Goal: Information Seeking & Learning: Check status

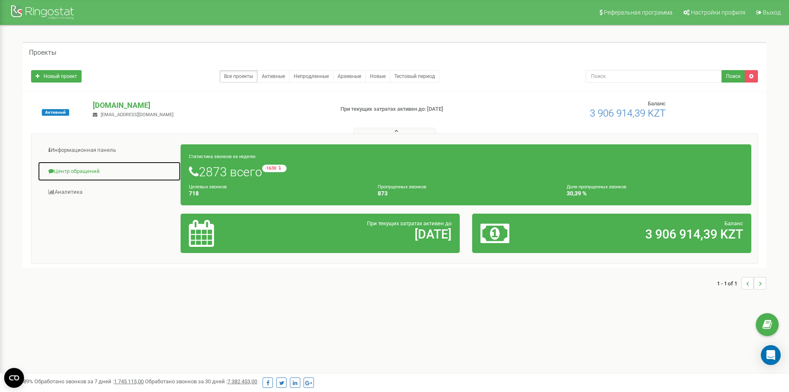
click at [70, 170] on link "Центр обращений" at bounding box center [109, 171] width 143 height 20
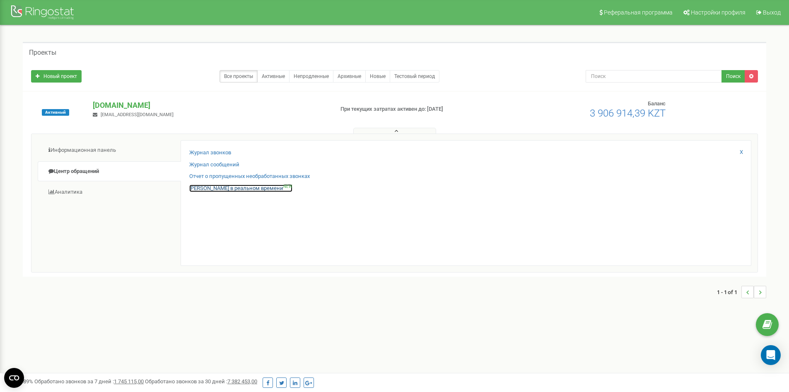
click at [221, 191] on link "[PERSON_NAME] в реальном времени NEW" at bounding box center [240, 188] width 103 height 8
click at [230, 187] on link "[PERSON_NAME] в реальном времени NEW" at bounding box center [240, 188] width 103 height 8
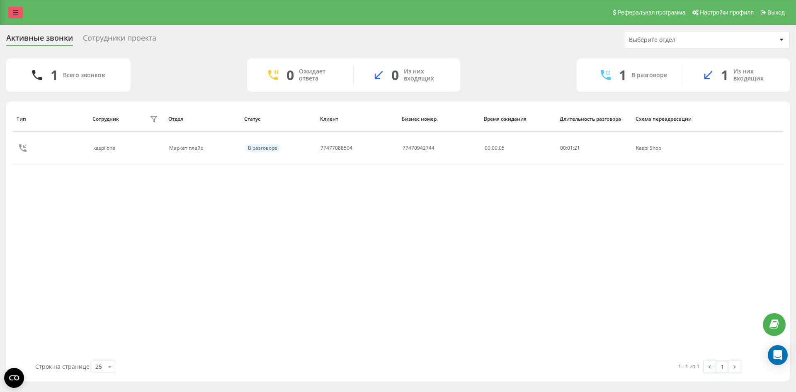
click at [15, 8] on link at bounding box center [15, 13] width 15 height 12
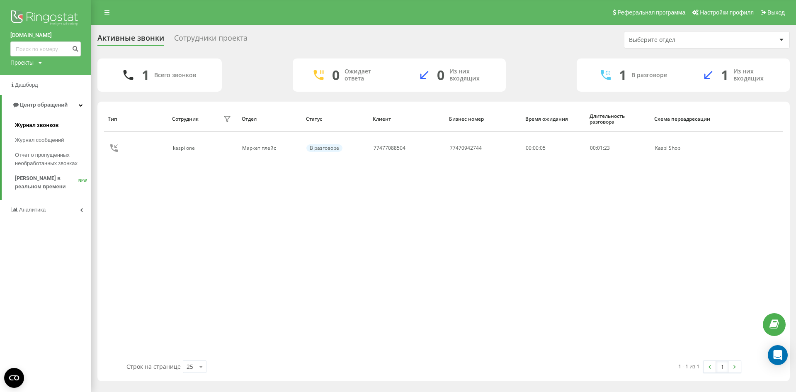
click at [43, 128] on span "Журнал звонков" at bounding box center [37, 125] width 44 height 8
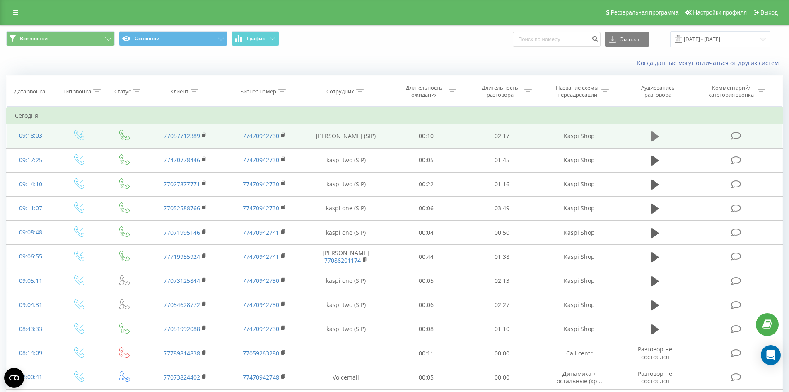
click at [656, 134] on icon at bounding box center [655, 136] width 7 height 10
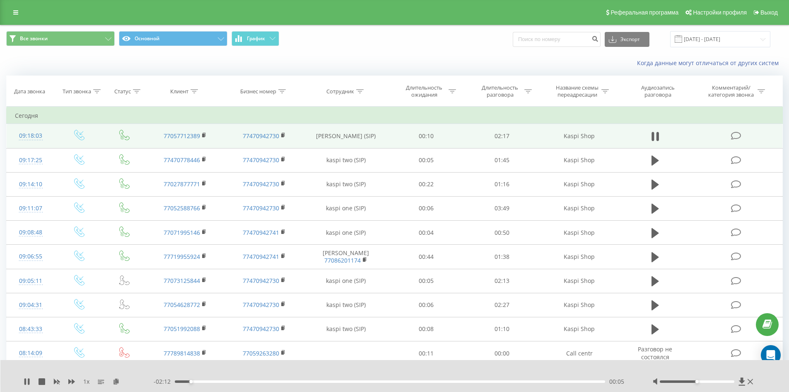
drag, startPoint x: 657, startPoint y: 139, endPoint x: 631, endPoint y: 133, distance: 27.2
click at [656, 139] on icon at bounding box center [655, 137] width 7 height 12
click at [204, 135] on rect at bounding box center [203, 135] width 2 height 4
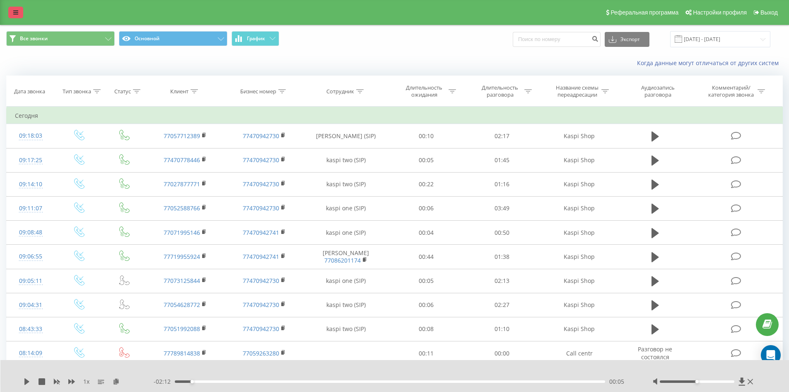
click at [17, 10] on icon at bounding box center [15, 13] width 5 height 6
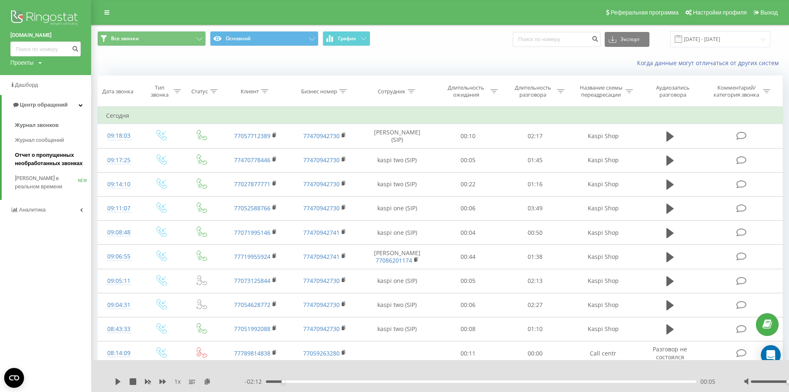
click at [52, 153] on span "Отчет о пропущенных необработанных звонках" at bounding box center [51, 159] width 72 height 17
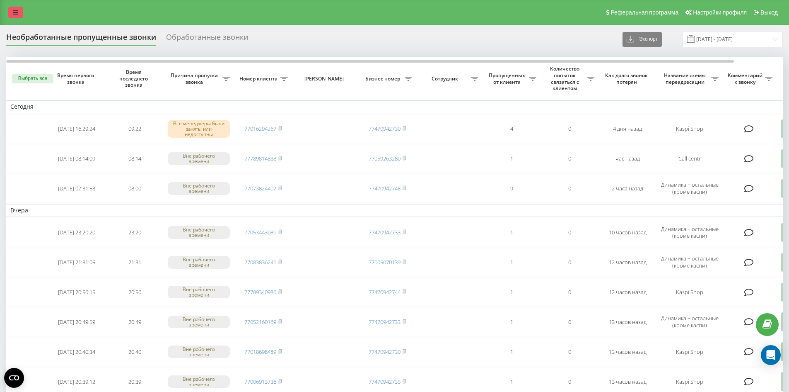
click at [16, 10] on icon at bounding box center [15, 13] width 5 height 6
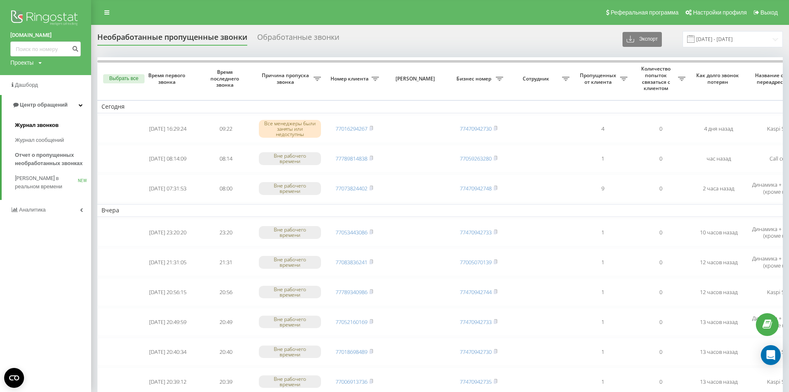
click at [41, 126] on span "Журнал звонков" at bounding box center [37, 125] width 44 height 8
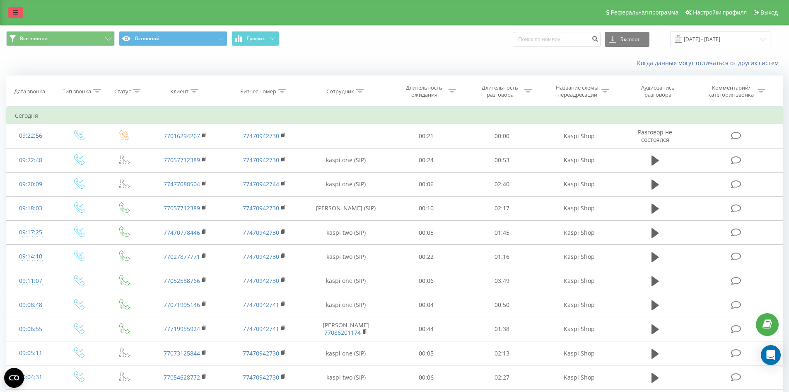
click at [14, 9] on link at bounding box center [15, 13] width 15 height 12
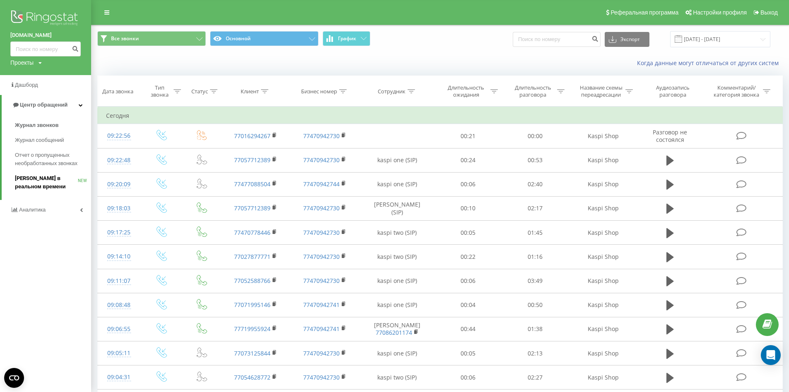
click at [41, 177] on span "[PERSON_NAME] в реальном времени" at bounding box center [46, 182] width 63 height 17
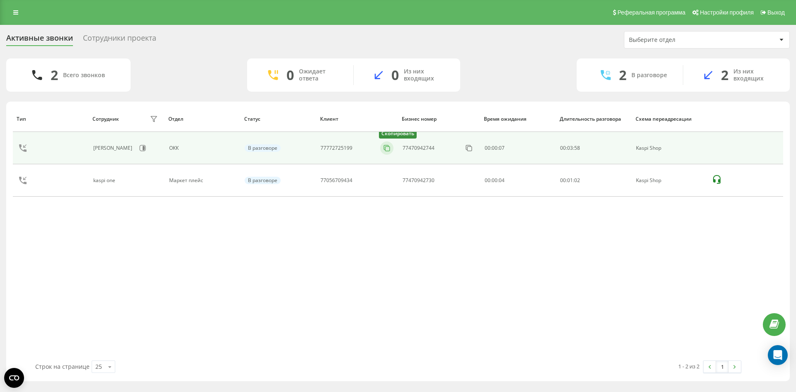
click at [389, 150] on icon at bounding box center [387, 148] width 8 height 8
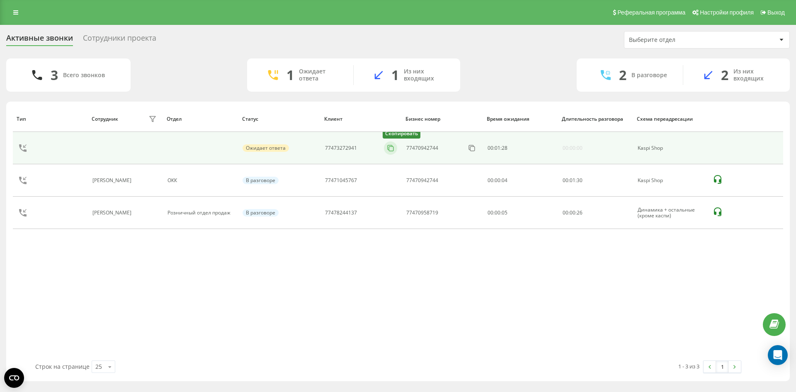
click at [390, 150] on icon at bounding box center [390, 148] width 8 height 8
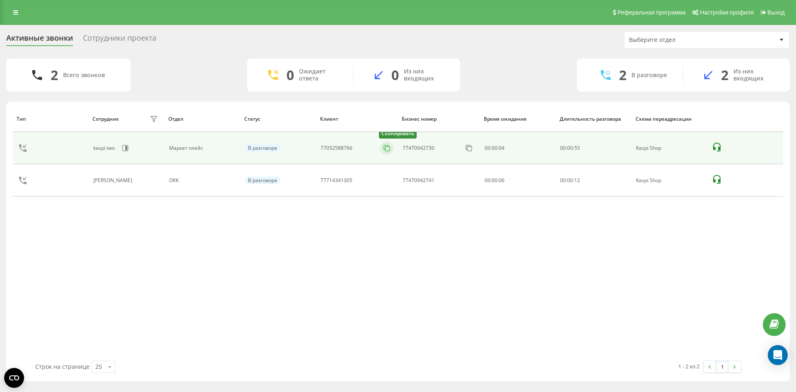
click at [384, 146] on icon at bounding box center [386, 147] width 5 height 5
click at [384, 150] on icon at bounding box center [387, 148] width 8 height 8
